Goal: Information Seeking & Learning: Understand process/instructions

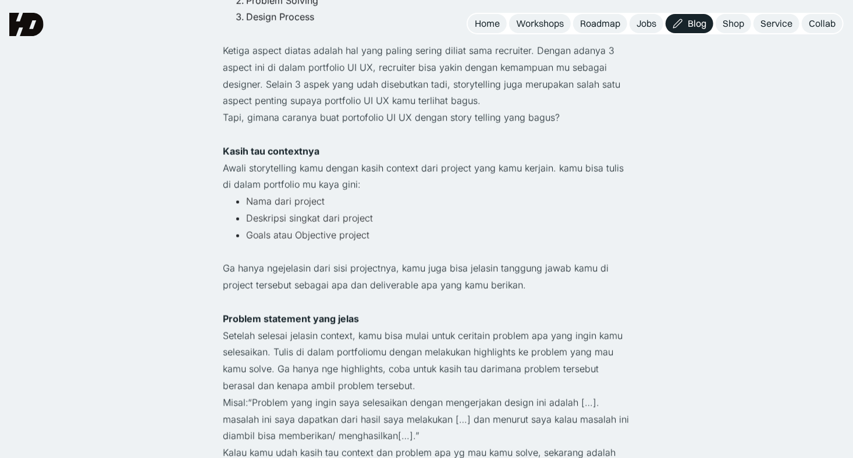
scroll to position [726, 0]
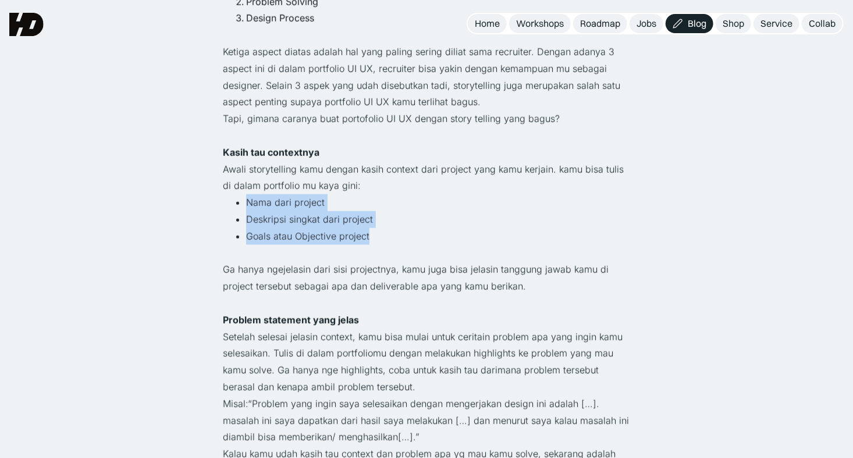
drag, startPoint x: 246, startPoint y: 201, endPoint x: 393, endPoint y: 240, distance: 152.3
click at [393, 240] on ul "Nama dari project Deskripsi singkat dari project Goals atau Objective project" at bounding box center [426, 219] width 407 height 50
copy ul "Nama dari project Deskripsi singkat dari project Goals atau Objective project"
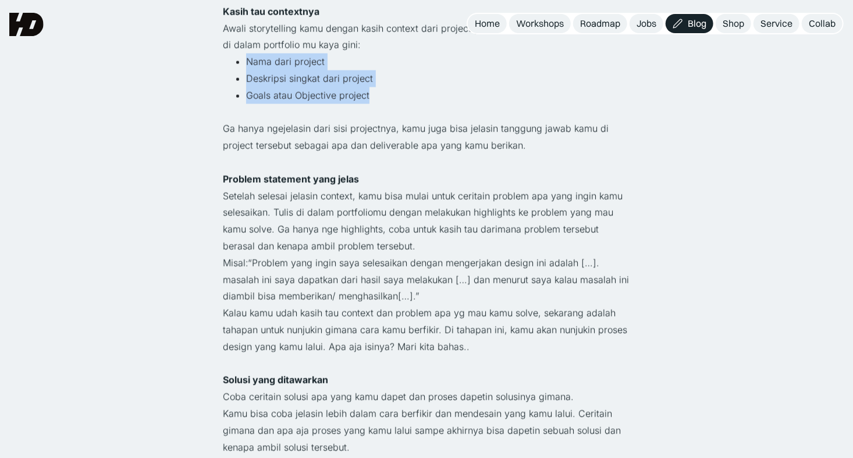
scroll to position [866, 0]
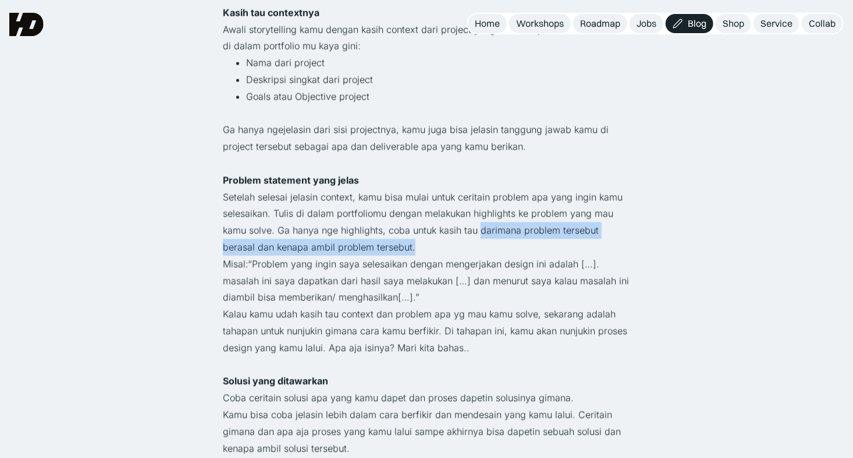
drag, startPoint x: 480, startPoint y: 230, endPoint x: 392, endPoint y: 242, distance: 89.2
click at [392, 242] on p "Setelah selesai jelasin context, kamu bisa mulai untuk ceritain problem apa yan…" at bounding box center [426, 222] width 407 height 67
copy p "darimana problem tersebut berasal dan kenapa ambil problem tersebut."
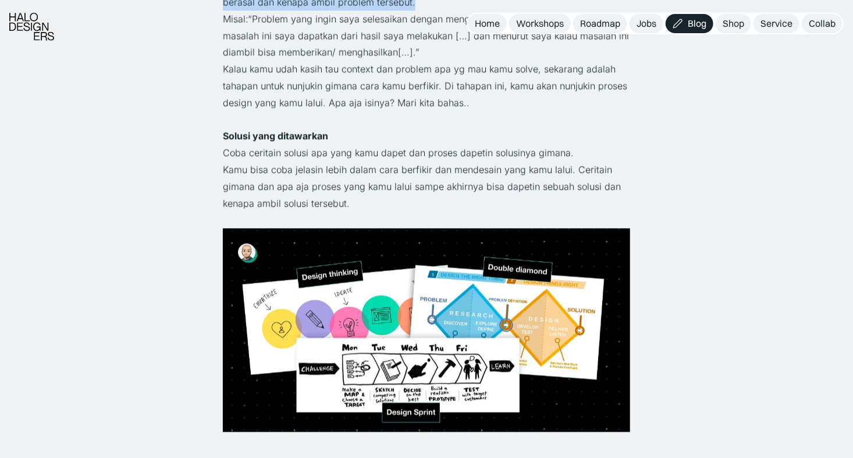
scroll to position [1122, 0]
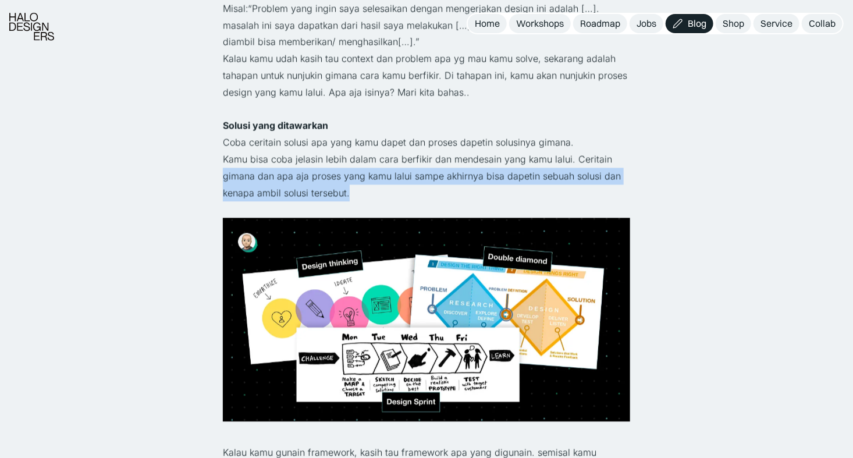
drag, startPoint x: 224, startPoint y: 176, endPoint x: 357, endPoint y: 192, distance: 134.2
click at [357, 192] on p "Kamu bisa coba jelasin lebih dalam cara berfikir dan mendesain yang kamu lalui.…" at bounding box center [426, 176] width 407 height 50
copy p "gimana dan apa aja proses yang kamu lalui sampe akhirnya bisa dapetin sebuah so…"
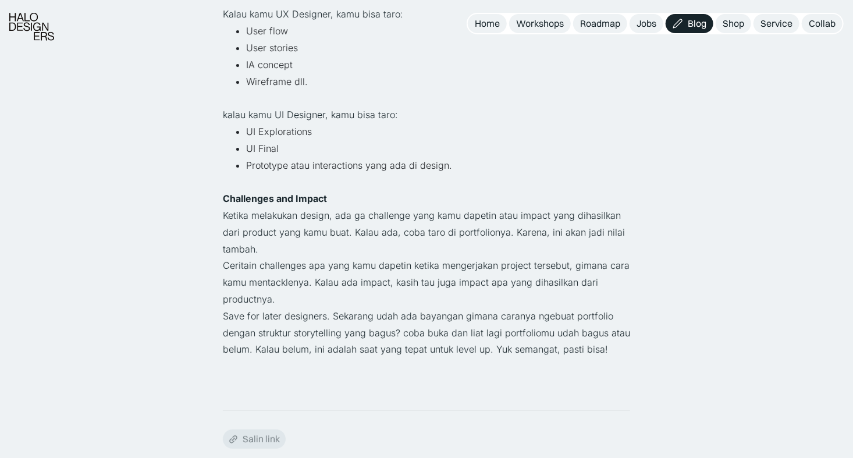
scroll to position [2057, 0]
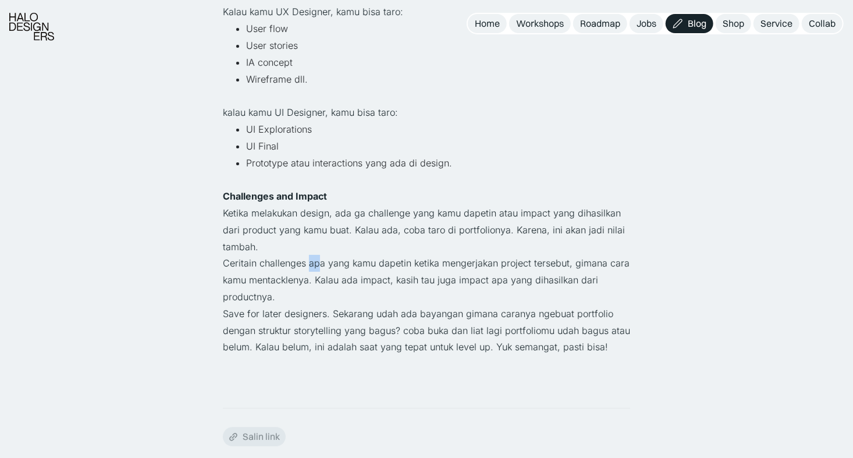
drag, startPoint x: 310, startPoint y: 263, endPoint x: 320, endPoint y: 263, distance: 9.3
click at [320, 263] on p "Ceritain challenges apa yang kamu dapetin ketika mengerjakan project tersebut, …" at bounding box center [426, 280] width 407 height 50
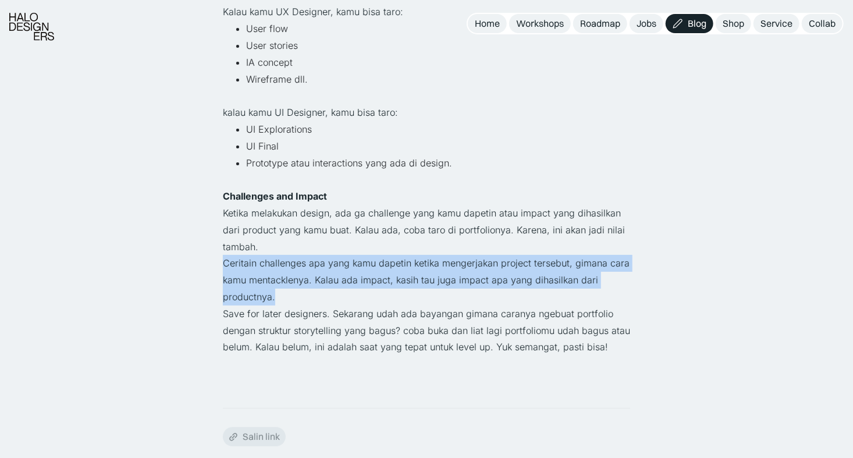
drag, startPoint x: 221, startPoint y: 261, endPoint x: 314, endPoint y: 293, distance: 98.1
copy p "Ceritain challenges apa yang kamu dapetin ketika mengerjakan project tersebut, …"
